Goal: Task Accomplishment & Management: Manage account settings

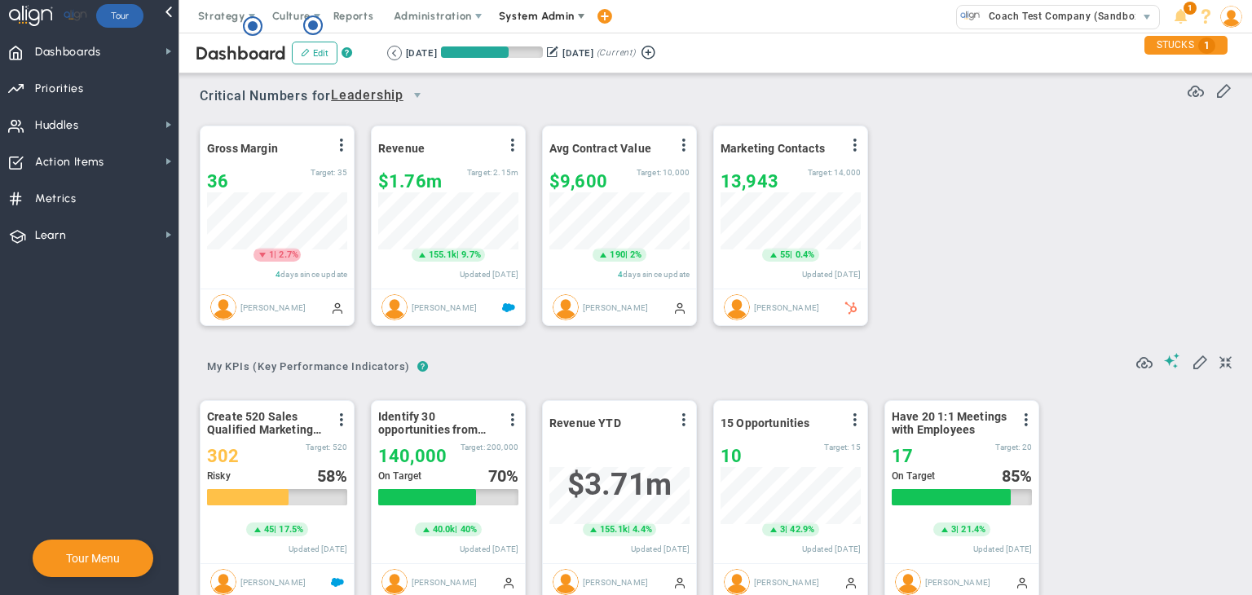
click at [543, 19] on span "System Admin" at bounding box center [537, 16] width 76 height 12
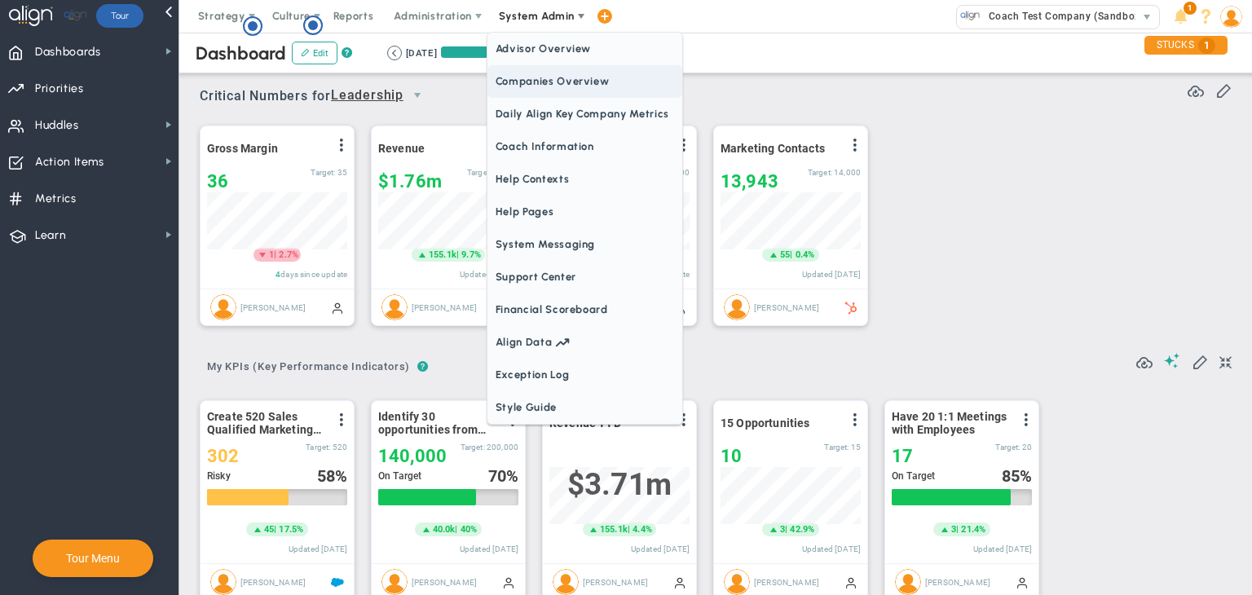
click at [547, 69] on span "Companies Overview" at bounding box center [584, 81] width 195 height 33
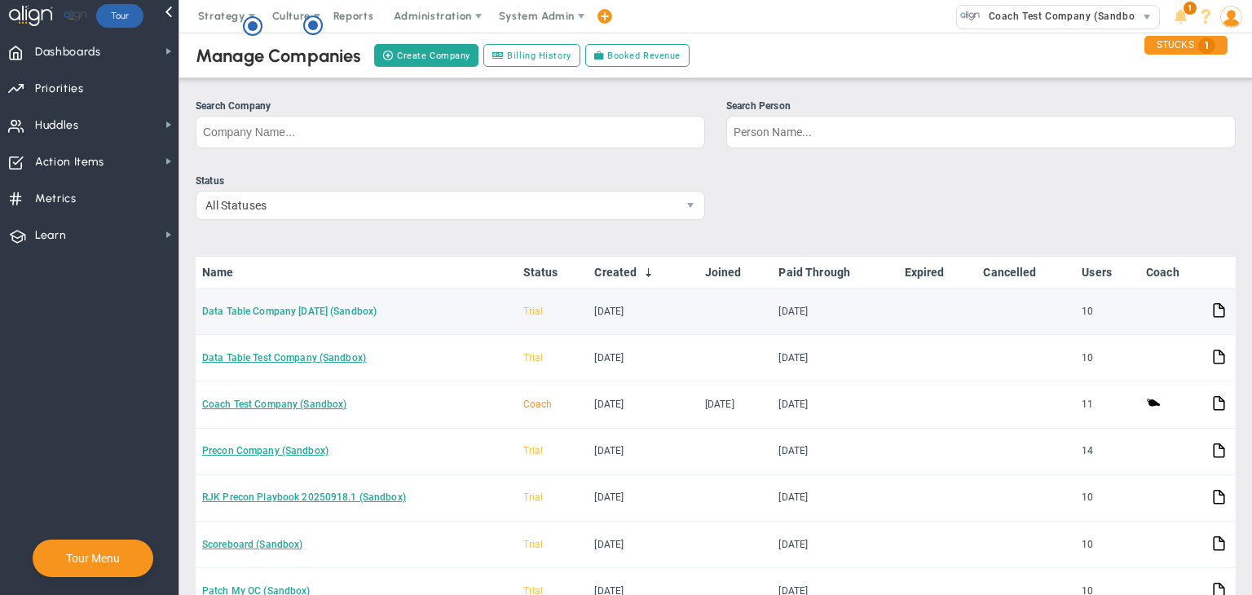
click at [346, 311] on link "Data Table Company [DATE] (Sandbox)" at bounding box center [289, 311] width 174 height 11
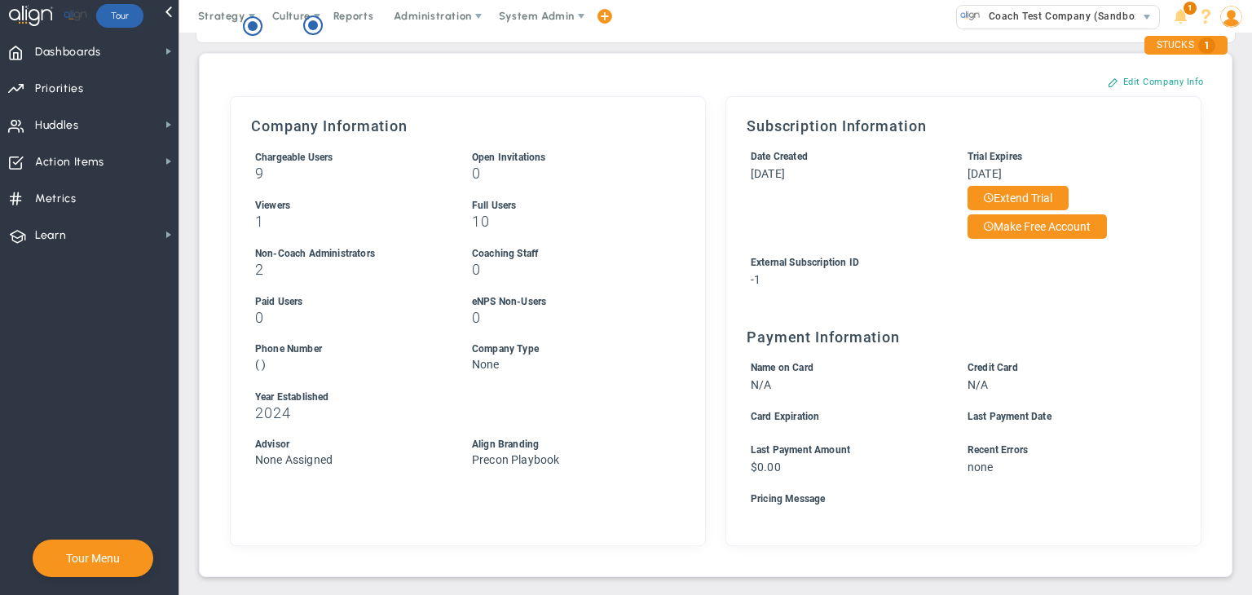
scroll to position [38, 0]
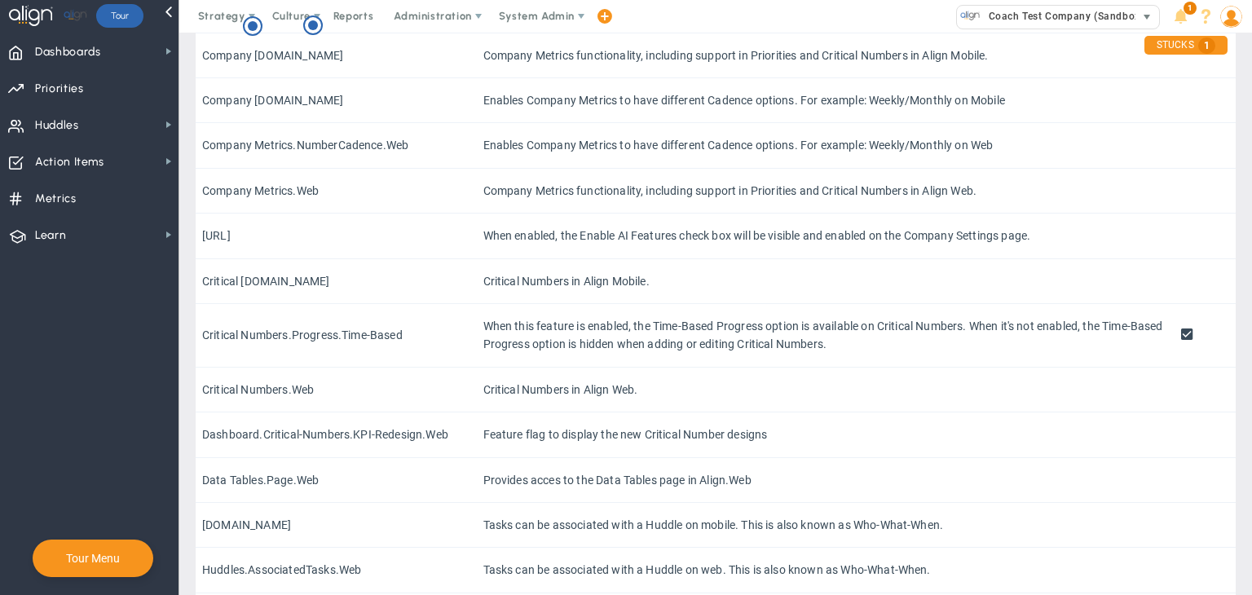
click at [1095, 20] on span "Coach Test Company (Sandbox)" at bounding box center [1061, 16] width 163 height 21
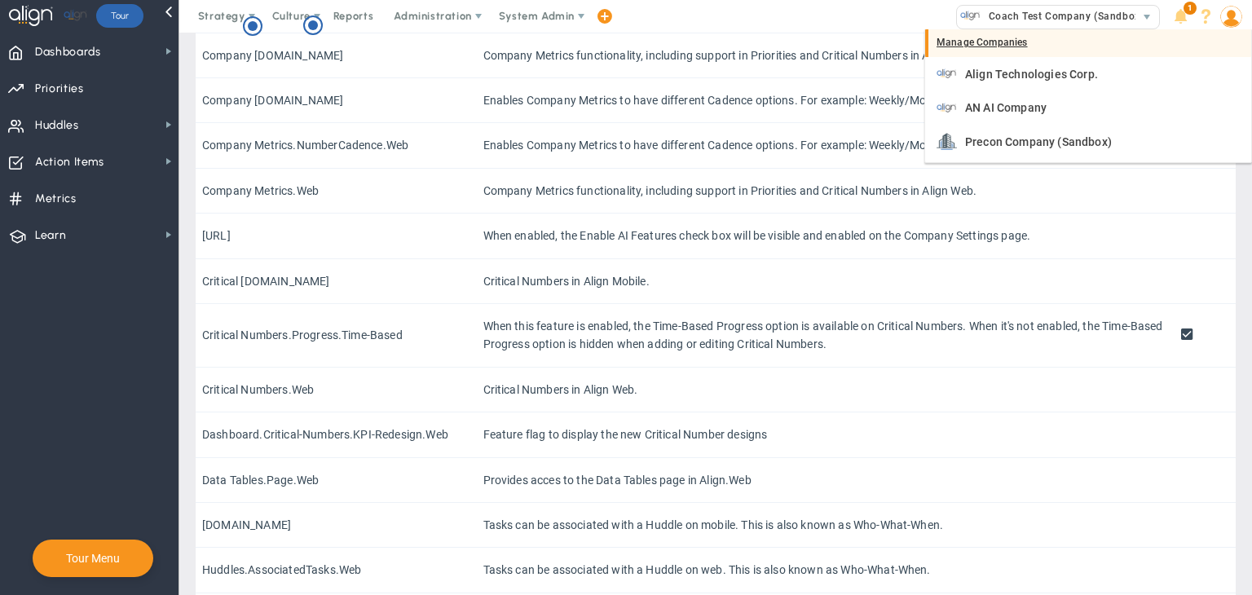
drag, startPoint x: 993, startPoint y: 40, endPoint x: 1024, endPoint y: 55, distance: 33.5
click at [993, 43] on div "Manage Companies" at bounding box center [1088, 43] width 326 height 28
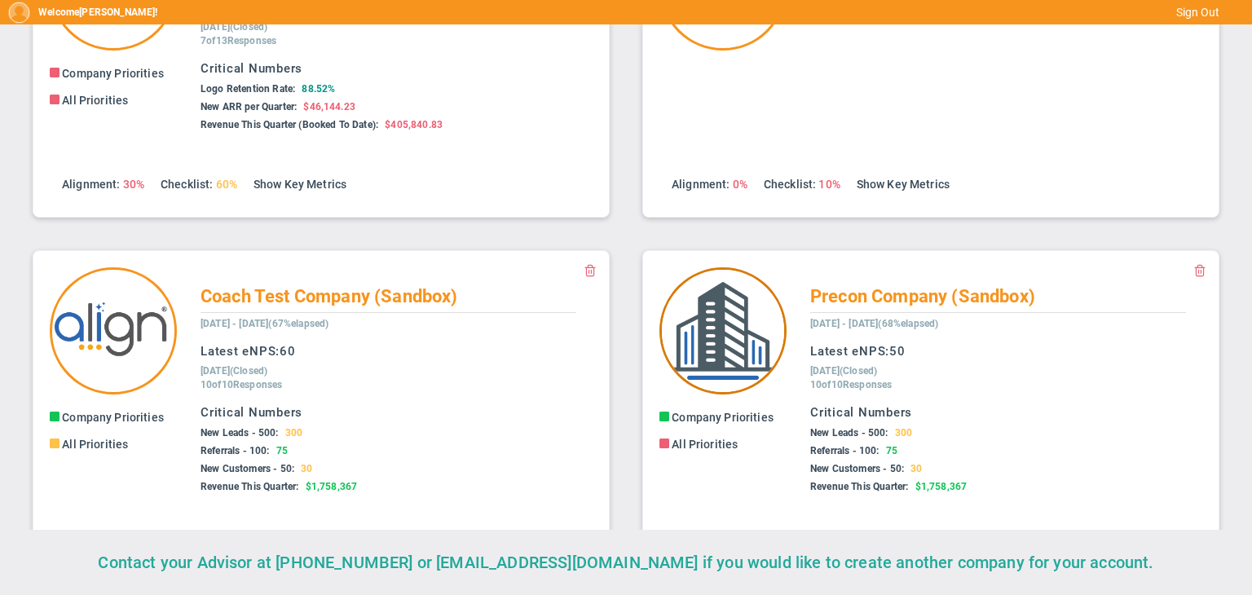
scroll to position [225, 0]
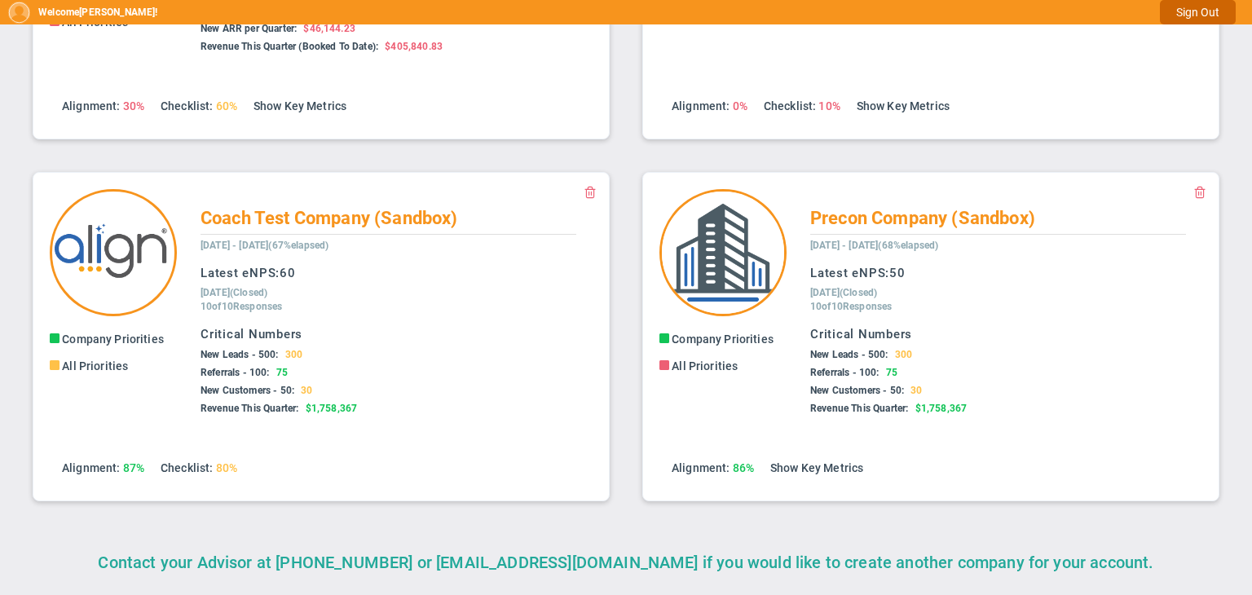
click at [1204, 9] on button "Sign Out" at bounding box center [1198, 12] width 76 height 24
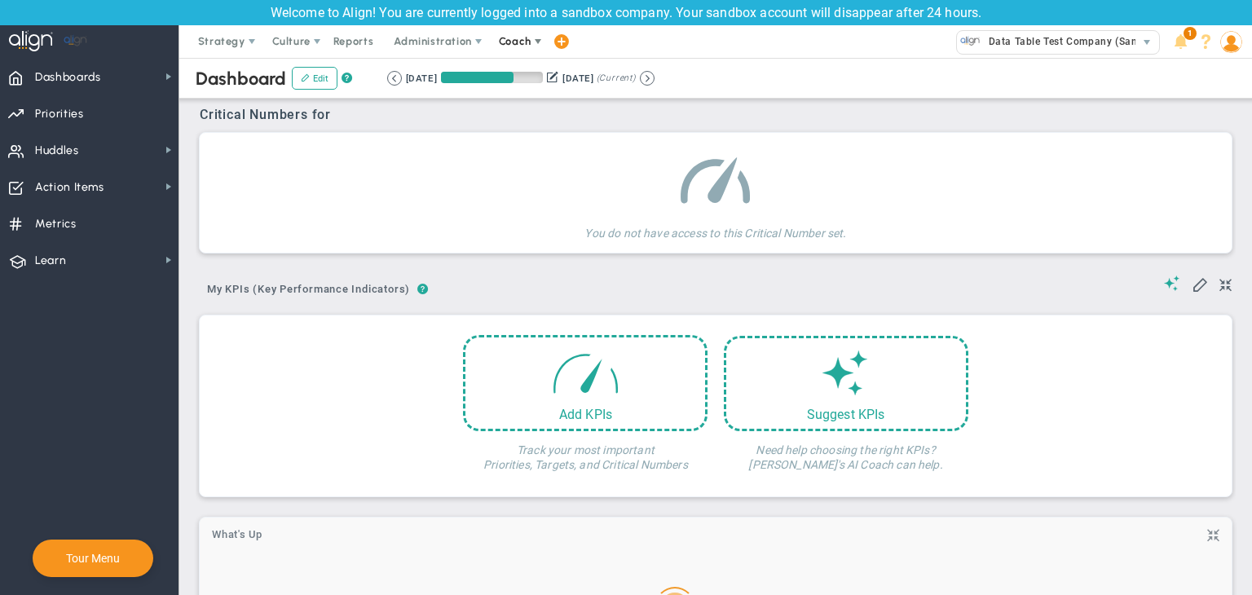
drag, startPoint x: 0, startPoint y: 0, endPoint x: 518, endPoint y: 44, distance: 519.4
click at [518, 44] on span "Coach" at bounding box center [515, 41] width 33 height 12
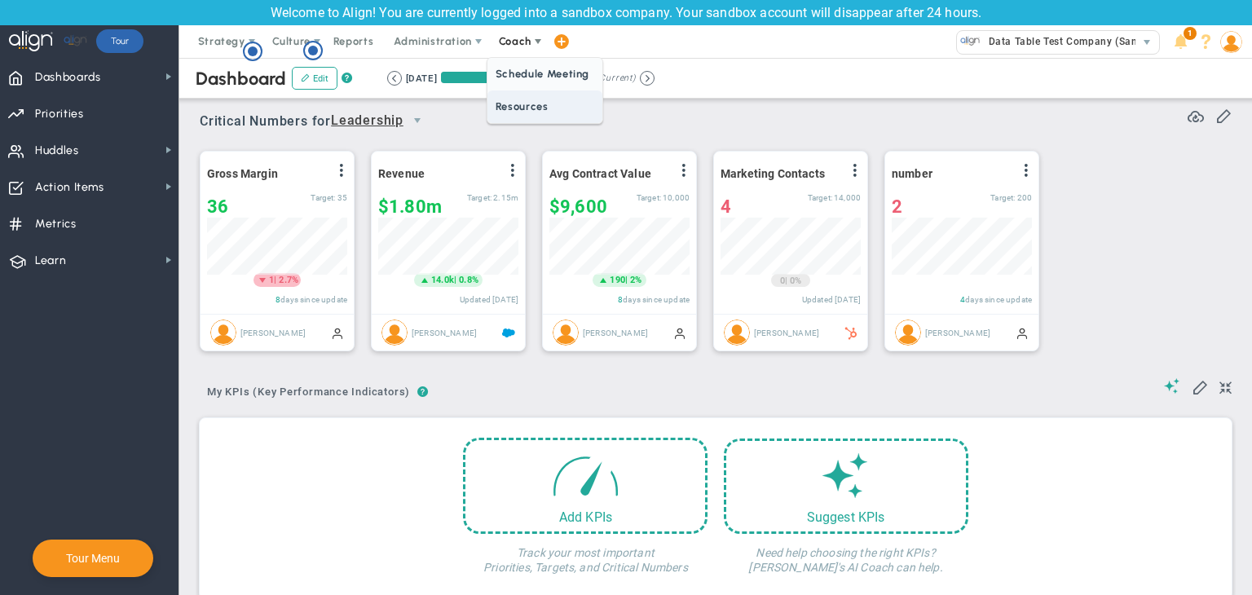
click at [528, 104] on span "Resources" at bounding box center [544, 106] width 115 height 33
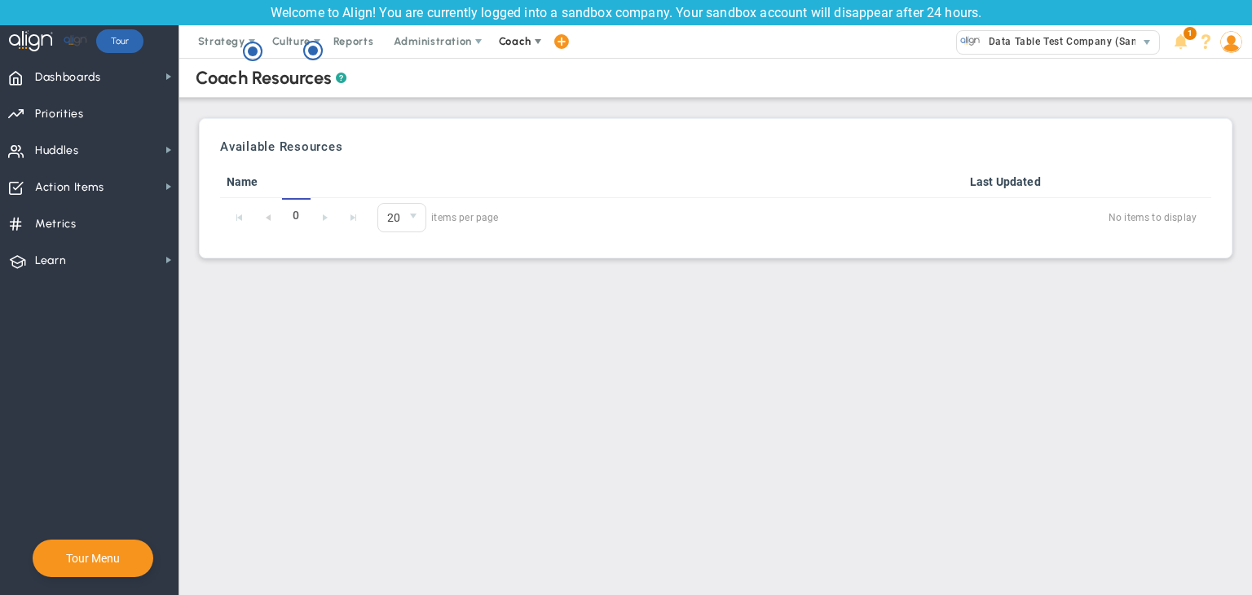
click at [508, 36] on span "Coach" at bounding box center [515, 41] width 33 height 12
click at [515, 73] on span "Schedule Meeting" at bounding box center [544, 74] width 115 height 33
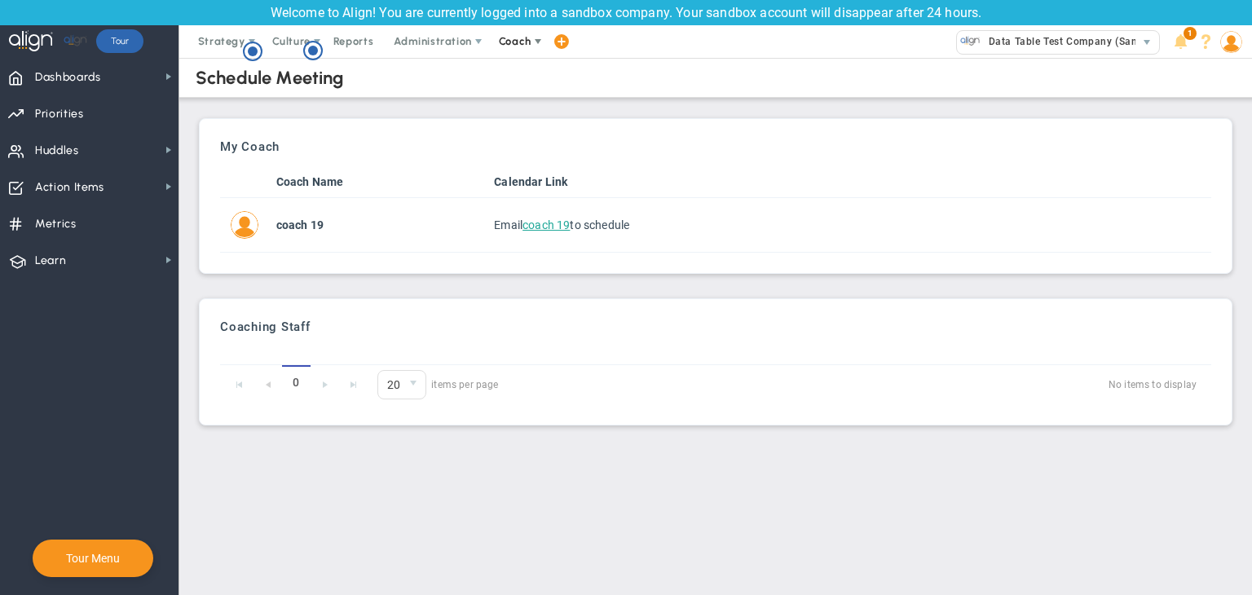
click at [495, 36] on span "Coach" at bounding box center [516, 41] width 59 height 33
click at [518, 94] on span "Resources" at bounding box center [544, 106] width 115 height 33
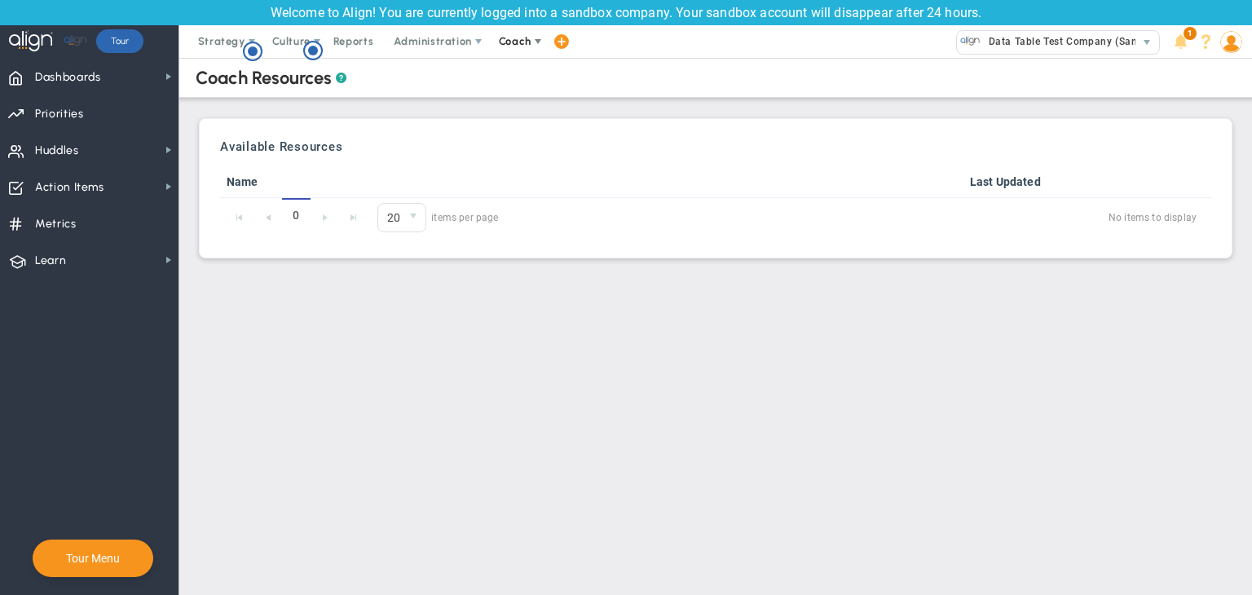
click at [515, 46] on span "Coach" at bounding box center [515, 41] width 33 height 12
click at [520, 67] on span "Schedule Meeting" at bounding box center [544, 74] width 115 height 33
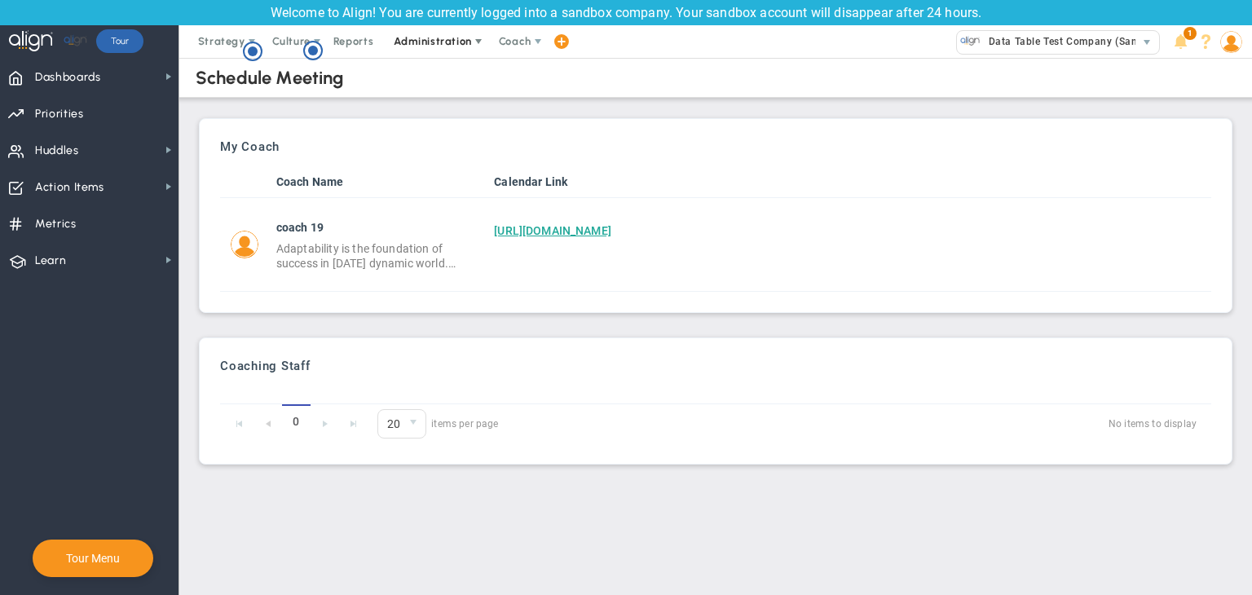
click at [466, 50] on span "Administration" at bounding box center [433, 41] width 104 height 33
click at [1223, 49] on img at bounding box center [1231, 42] width 22 height 22
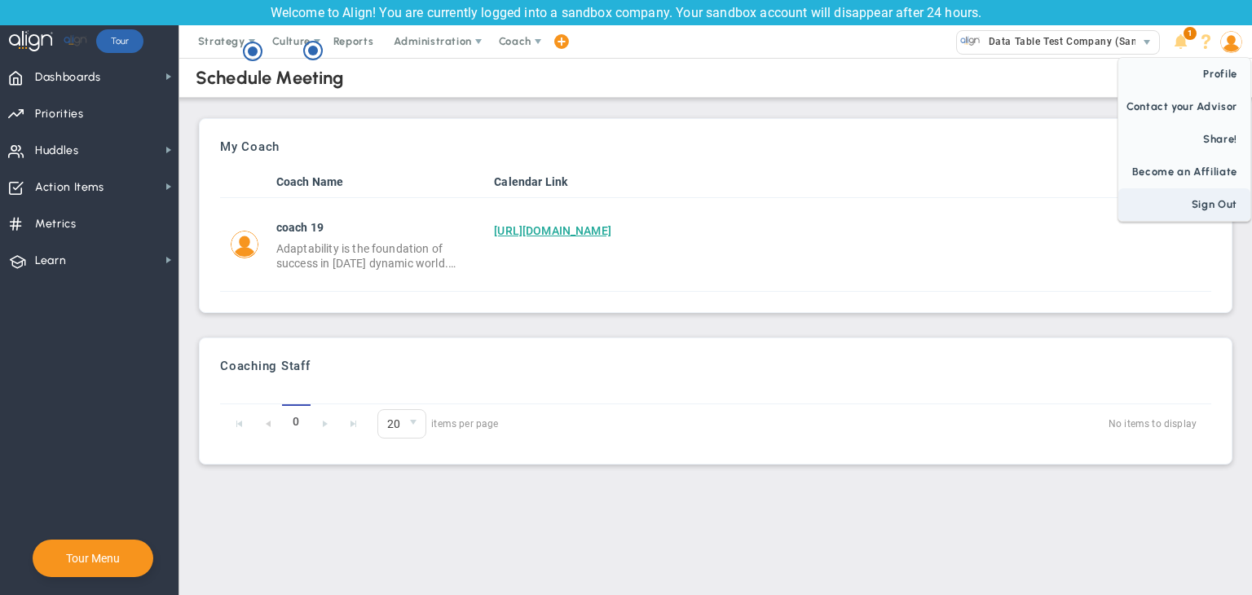
click at [1209, 214] on span "Sign Out" at bounding box center [1184, 204] width 132 height 33
